Goal: Check status: Check status

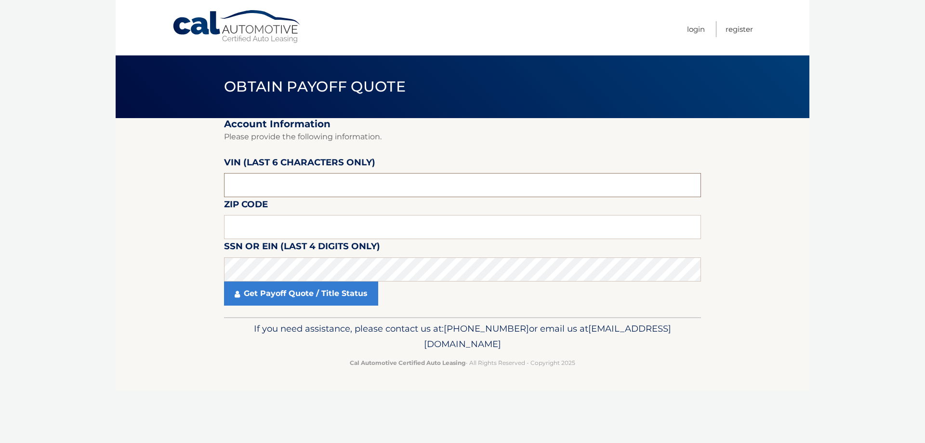
click at [437, 193] on input "text" at bounding box center [462, 185] width 477 height 24
type input "388414"
click at [351, 228] on input "text" at bounding box center [462, 227] width 477 height 24
click at [305, 289] on link "Get Payoff Quote / Title Status" at bounding box center [301, 293] width 154 height 24
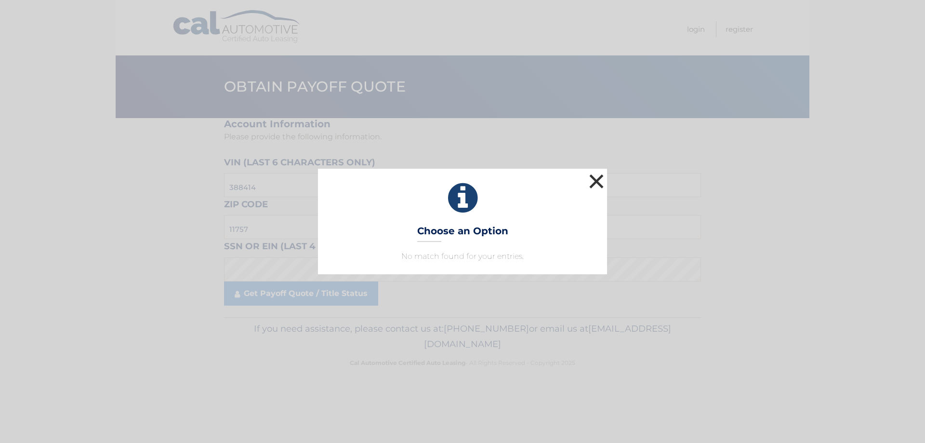
click at [597, 182] on button "×" at bounding box center [596, 180] width 19 height 19
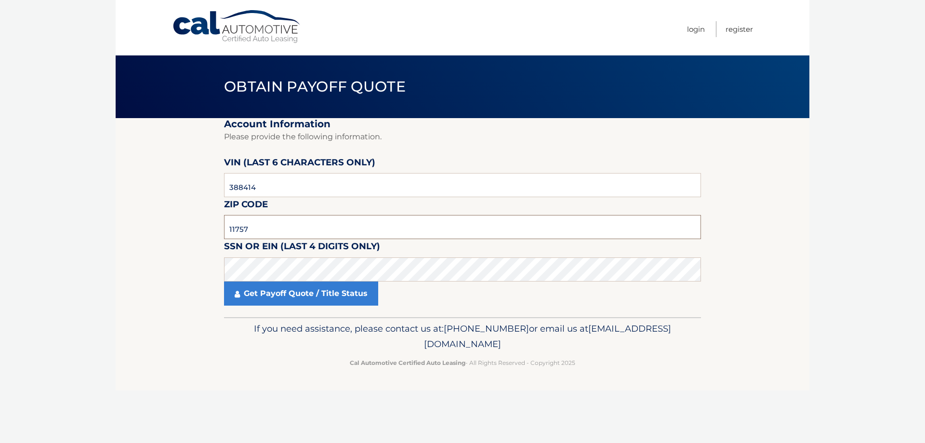
click at [301, 234] on input "11757" at bounding box center [462, 227] width 477 height 24
click at [319, 295] on link "Get Payoff Quote / Title Status" at bounding box center [301, 293] width 154 height 24
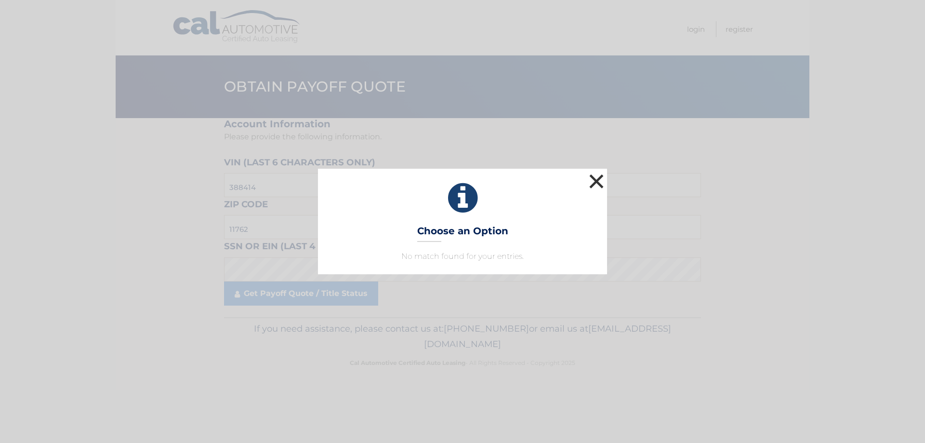
click at [600, 182] on button "×" at bounding box center [596, 180] width 19 height 19
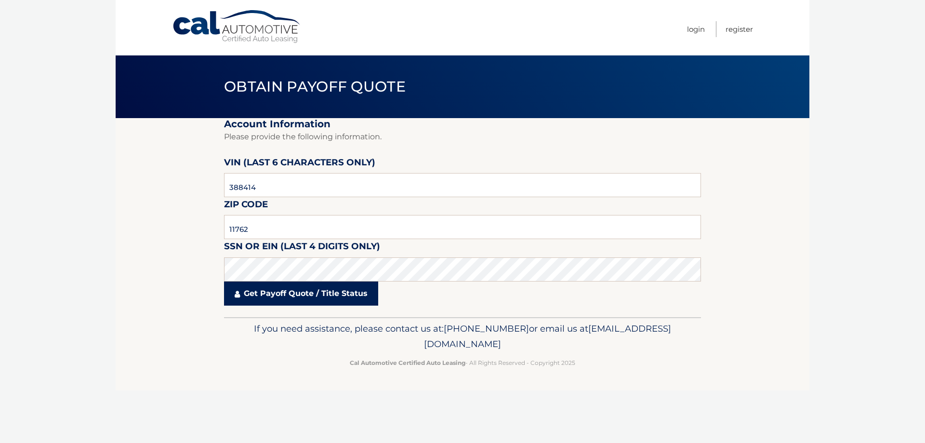
click at [306, 290] on link "Get Payoff Quote / Title Status" at bounding box center [301, 293] width 154 height 24
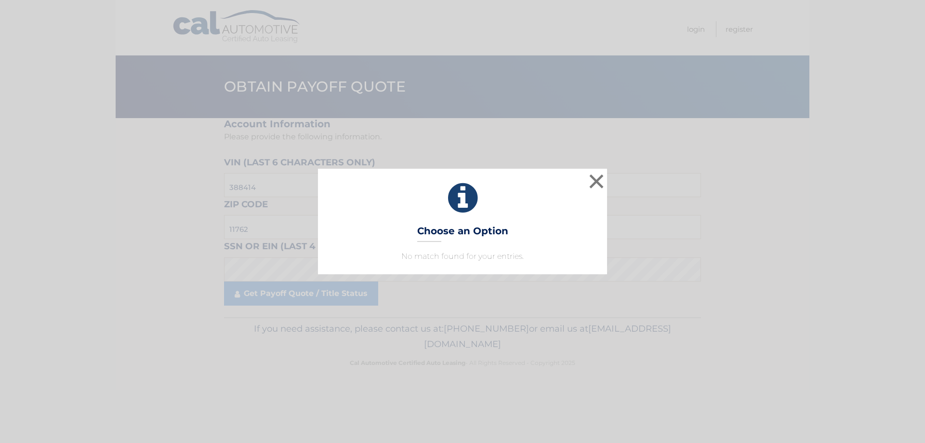
click at [280, 261] on div "× Choose an Option No match found for your entries. This is what you see on sec…" at bounding box center [462, 221] width 917 height 105
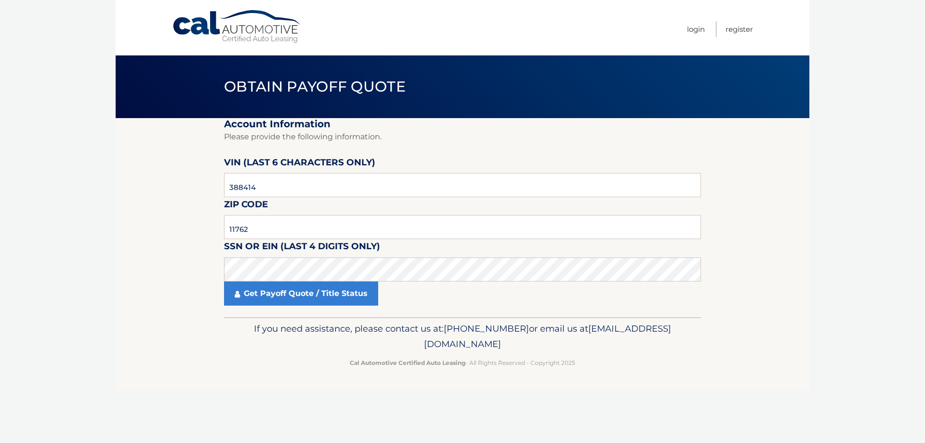
click at [323, 253] on label "SSN or EIN (last 4 digits only)" at bounding box center [302, 248] width 156 height 18
click at [299, 226] on input "11762" at bounding box center [462, 227] width 477 height 24
type input "11757"
drag, startPoint x: 300, startPoint y: 310, endPoint x: 304, endPoint y: 300, distance: 11.6
click at [300, 310] on fieldset "Account Information Please provide the following information. [PERSON_NAME] (la…" at bounding box center [462, 217] width 477 height 199
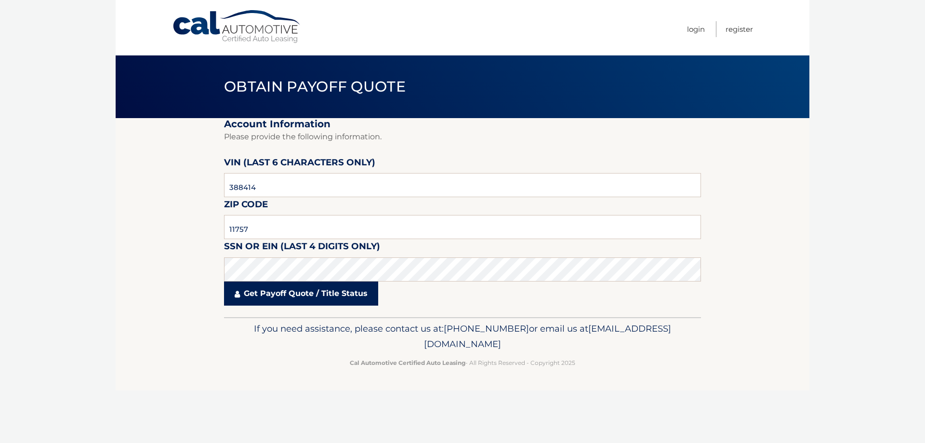
click at [304, 301] on link "Get Payoff Quote / Title Status" at bounding box center [301, 293] width 154 height 24
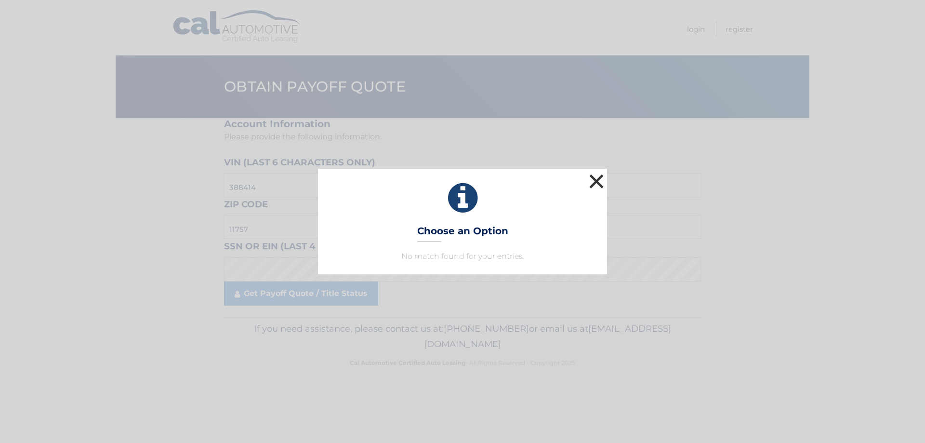
click at [596, 184] on button "×" at bounding box center [596, 180] width 19 height 19
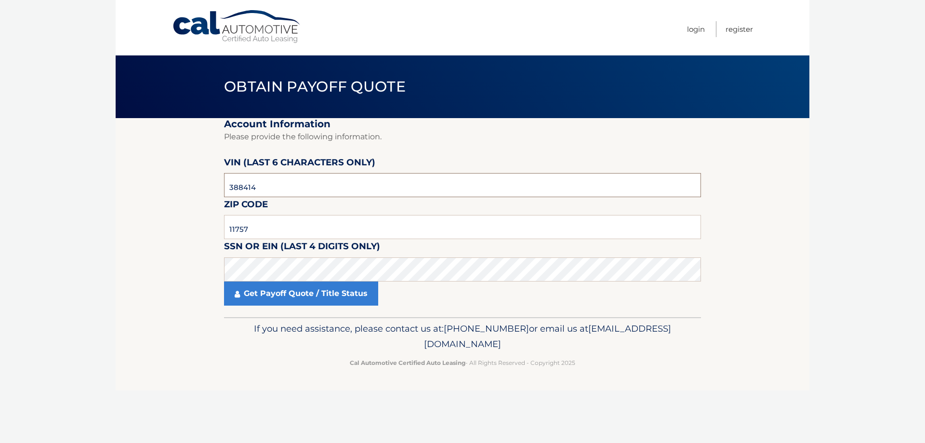
drag, startPoint x: 268, startPoint y: 183, endPoint x: 207, endPoint y: 203, distance: 64.3
click at [207, 203] on section "Account Information Please provide the following information. [PERSON_NAME] (la…" at bounding box center [463, 217] width 694 height 199
type input "180705"
click at [300, 297] on link "Get Payoff Quote / Title Status" at bounding box center [301, 293] width 154 height 24
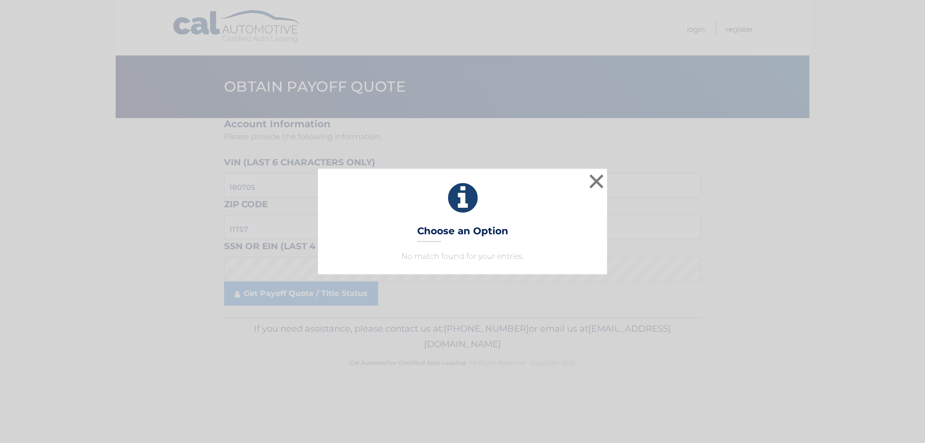
click at [288, 213] on div "× Choose an Option No match found for your entries. This is what you see on sec…" at bounding box center [462, 221] width 917 height 105
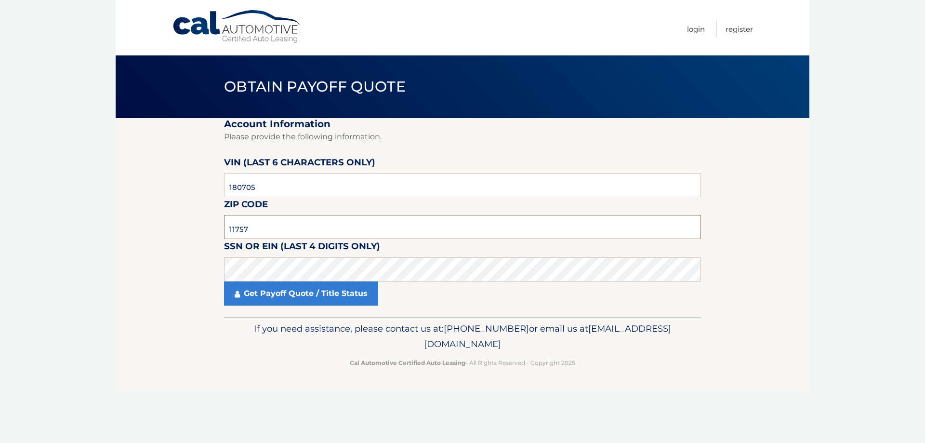
click at [283, 228] on input "11757" at bounding box center [462, 227] width 477 height 24
type input "11762"
click at [299, 295] on link "Get Payoff Quote / Title Status" at bounding box center [301, 293] width 154 height 24
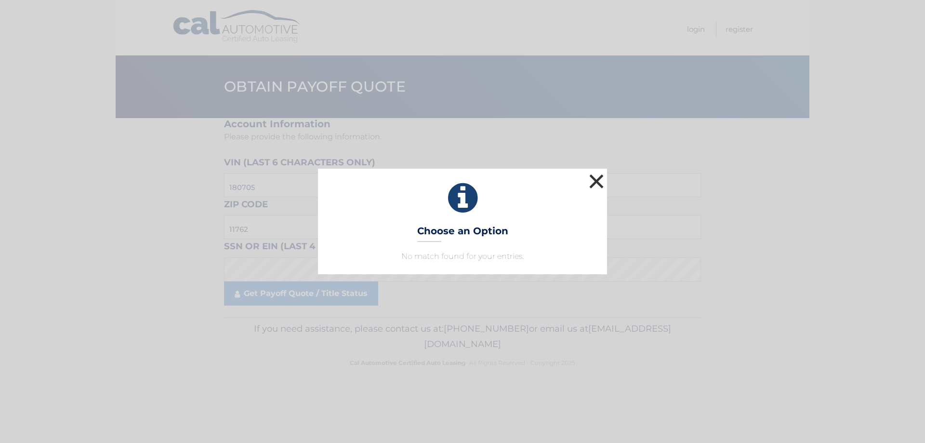
click at [602, 177] on button "×" at bounding box center [596, 180] width 19 height 19
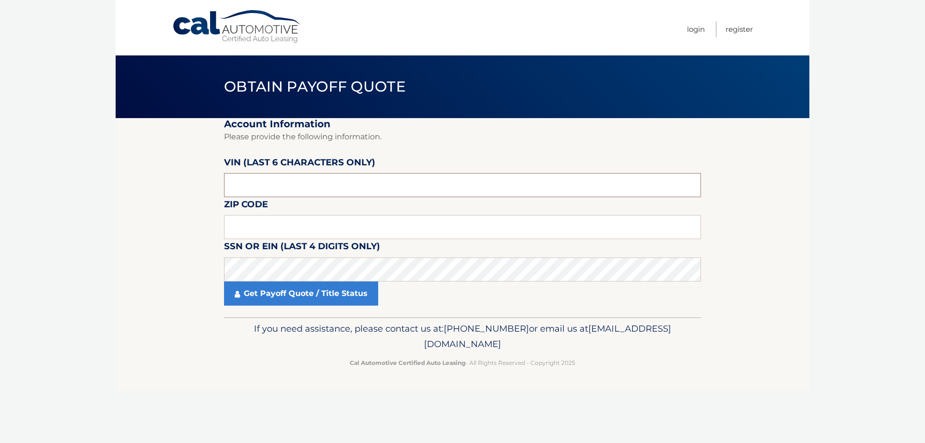
click at [280, 186] on input "text" at bounding box center [462, 185] width 477 height 24
type input "180705"
click at [296, 216] on input "text" at bounding box center [462, 227] width 477 height 24
click at [282, 227] on input "11757" at bounding box center [462, 227] width 477 height 24
click at [270, 228] on input "11762" at bounding box center [462, 227] width 477 height 24
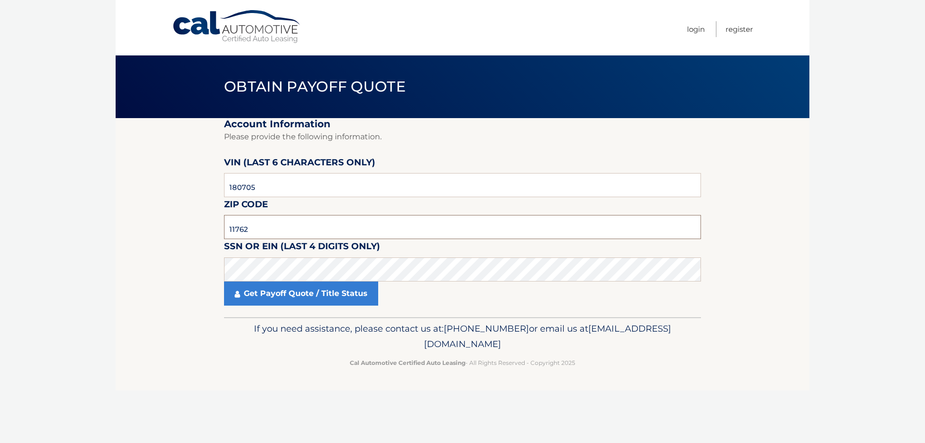
click at [270, 227] on input "11762" at bounding box center [462, 227] width 477 height 24
click at [274, 226] on input "11762" at bounding box center [462, 227] width 477 height 24
click at [296, 225] on input "11762" at bounding box center [462, 227] width 477 height 24
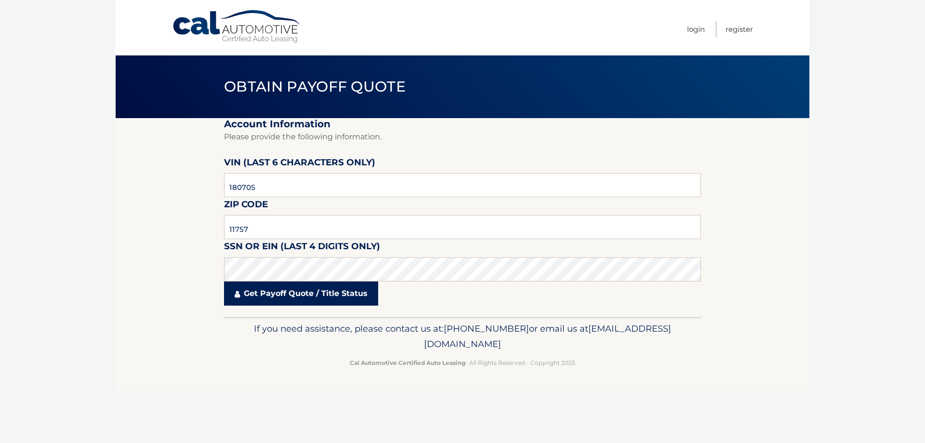
click at [299, 290] on link "Get Payoff Quote / Title Status" at bounding box center [301, 293] width 154 height 24
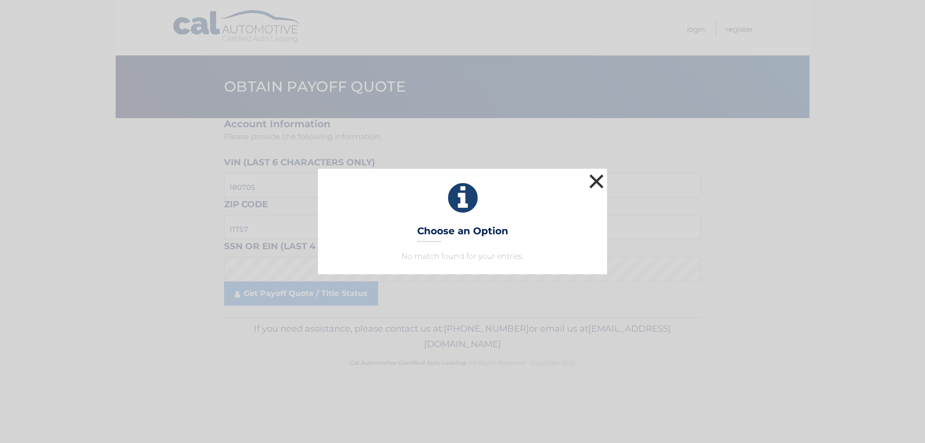
click at [598, 180] on button "×" at bounding box center [596, 180] width 19 height 19
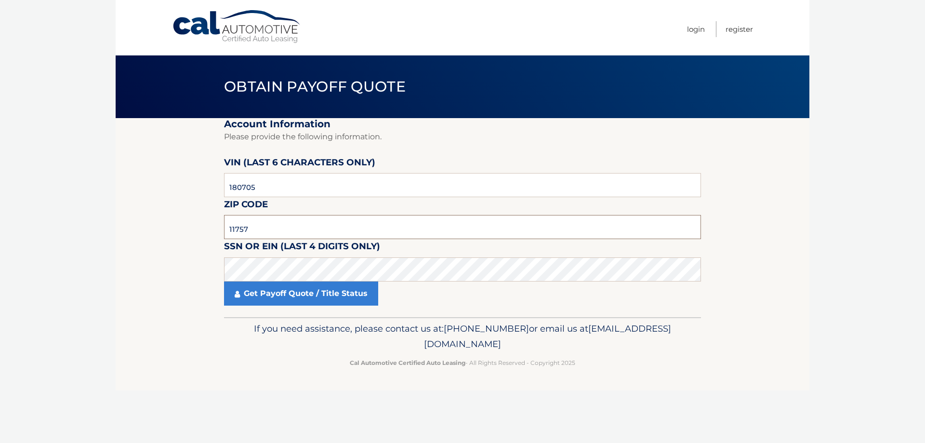
click at [313, 228] on input "11757" at bounding box center [462, 227] width 477 height 24
type input "11762"
click at [314, 306] on fieldset "Account Information Please provide the following information. VIN (last 6 chara…" at bounding box center [462, 217] width 477 height 199
click at [315, 300] on link "Get Payoff Quote / Title Status" at bounding box center [301, 293] width 154 height 24
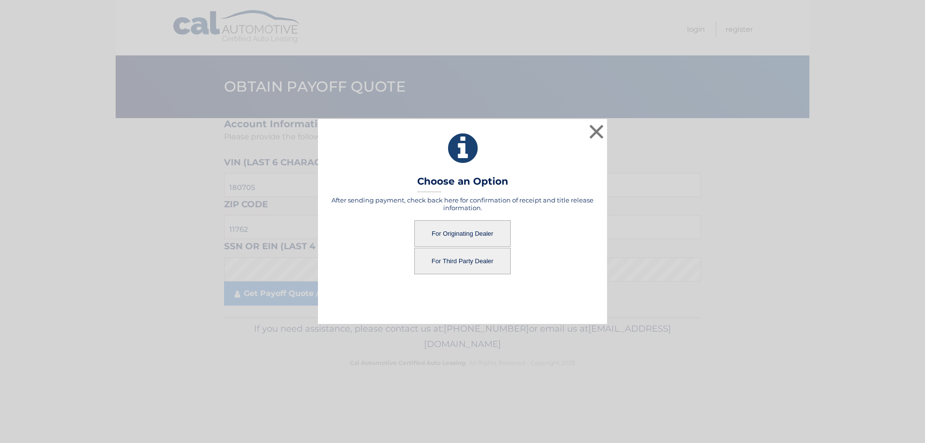
click at [464, 235] on button "For Originating Dealer" at bounding box center [462, 233] width 96 height 26
click at [459, 236] on button "For Originating Dealer" at bounding box center [462, 233] width 96 height 26
click at [460, 233] on button "For Originating Dealer" at bounding box center [462, 233] width 96 height 26
click at [473, 237] on button "For Originating Dealer" at bounding box center [462, 233] width 96 height 26
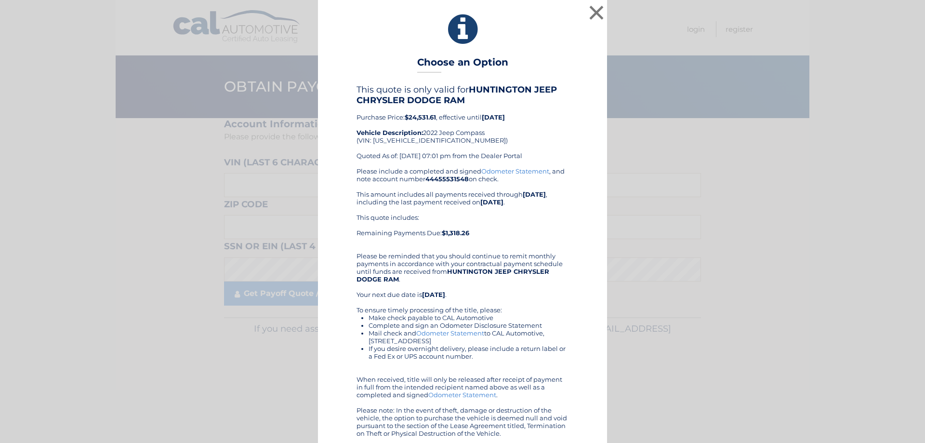
scroll to position [6, 0]
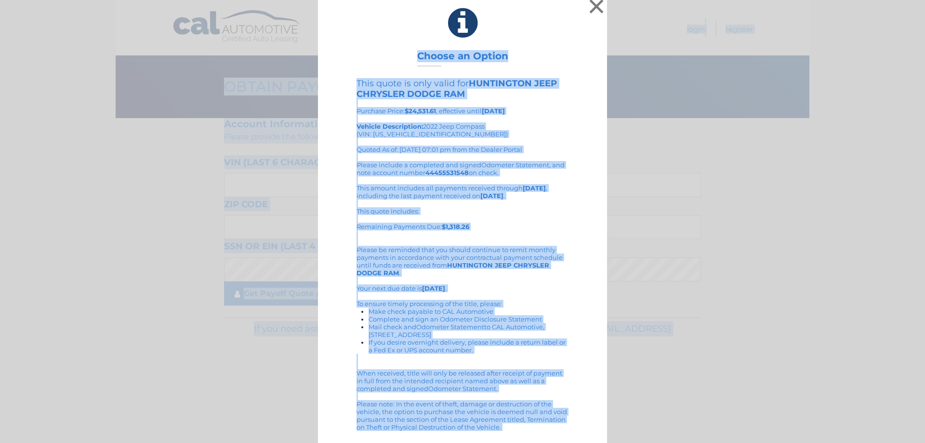
drag, startPoint x: 344, startPoint y: 31, endPoint x: 559, endPoint y: 453, distance: 473.5
click at [559, 442] on html "× Choose an Option This quote is only valid for HUNTINGTON JEEP CHRYSLER DODGE …" at bounding box center [462, 221] width 925 height 443
click at [644, 150] on div "× Choose an Option This quote is only valid for HUNTINGTON JEEP CHRYSLER DODGE …" at bounding box center [462, 218] width 917 height 449
